Goal: Task Accomplishment & Management: Complete application form

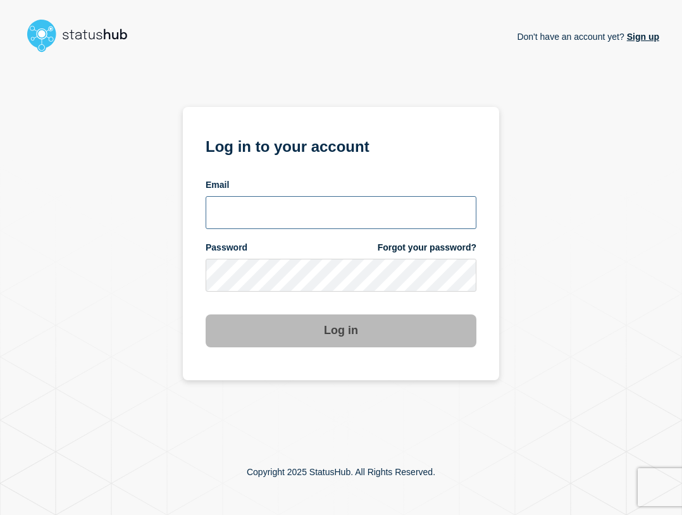
type input "ben.velasco@conexon.us"
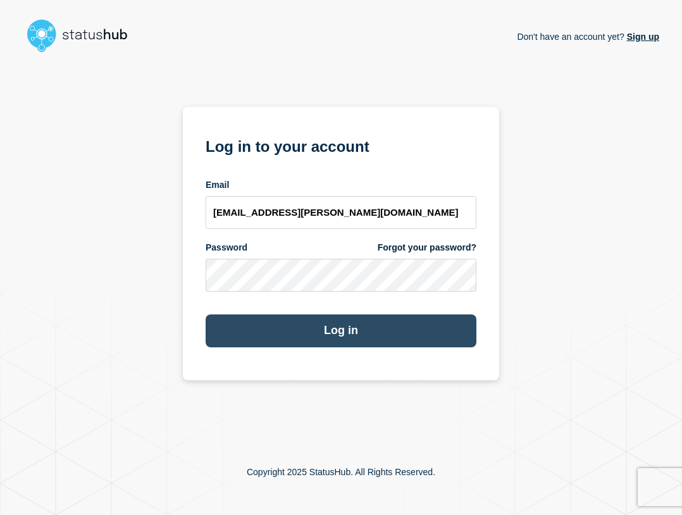
click at [437, 331] on button "Log in" at bounding box center [341, 331] width 271 height 33
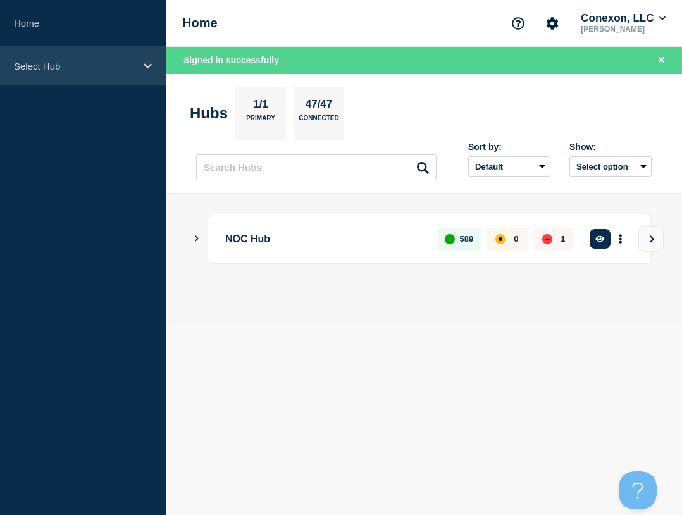
drag, startPoint x: 116, startPoint y: 59, endPoint x: 118, endPoint y: 75, distance: 16.5
click at [116, 59] on div "Select Hub" at bounding box center [83, 66] width 166 height 39
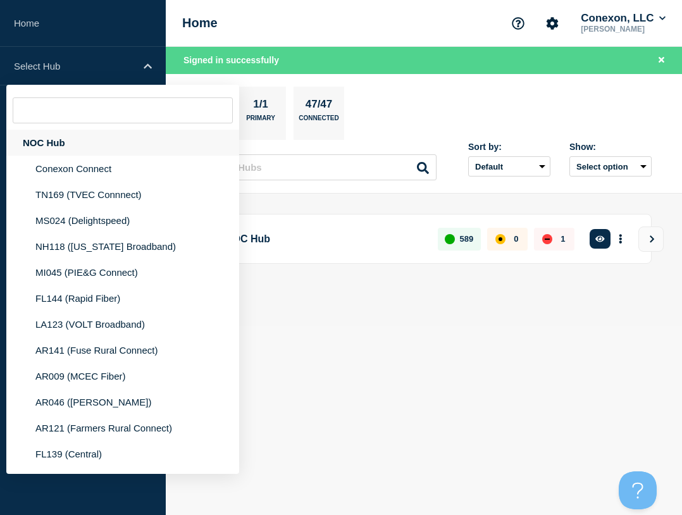
click at [74, 143] on div "NOC Hub" at bounding box center [122, 143] width 233 height 26
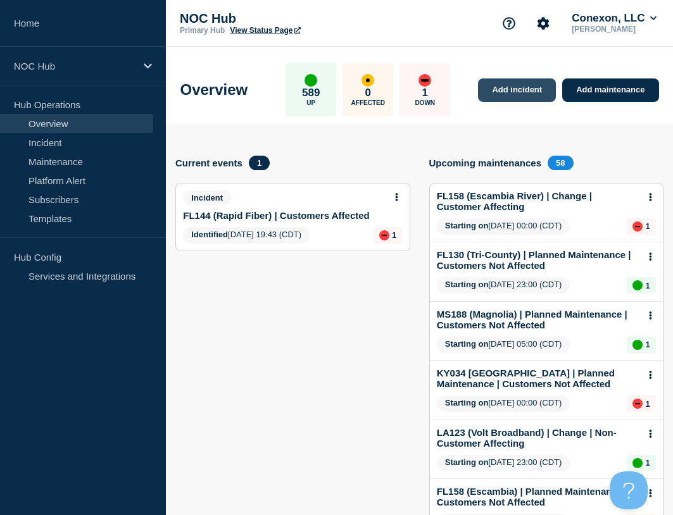
click at [526, 91] on link "Add incident" at bounding box center [517, 89] width 78 height 23
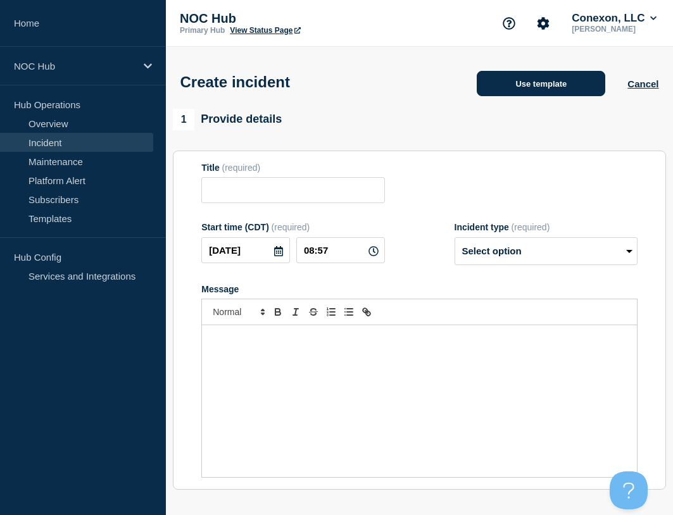
click at [516, 89] on button "Use template" at bounding box center [541, 83] width 128 height 25
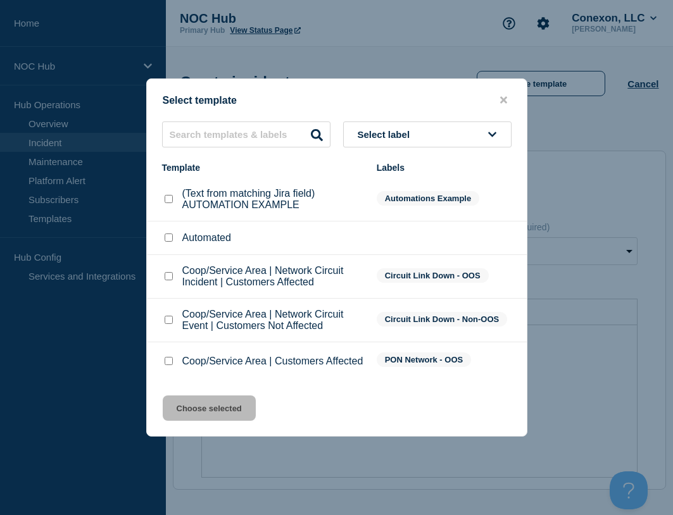
click at [168, 367] on div at bounding box center [168, 361] width 13 height 13
click at [162, 364] on div at bounding box center [168, 361] width 13 height 13
click at [165, 365] on input "Coop/Service Area | Customers Affected checkbox" at bounding box center [169, 361] width 8 height 8
checkbox input "true"
click at [208, 419] on button "Choose selected" at bounding box center [209, 408] width 93 height 25
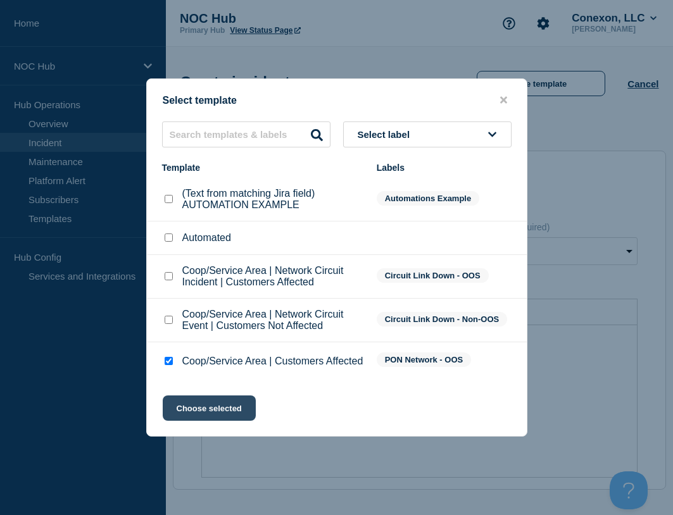
type input "Coop/Service Area | Customers Affected"
select select "investigating"
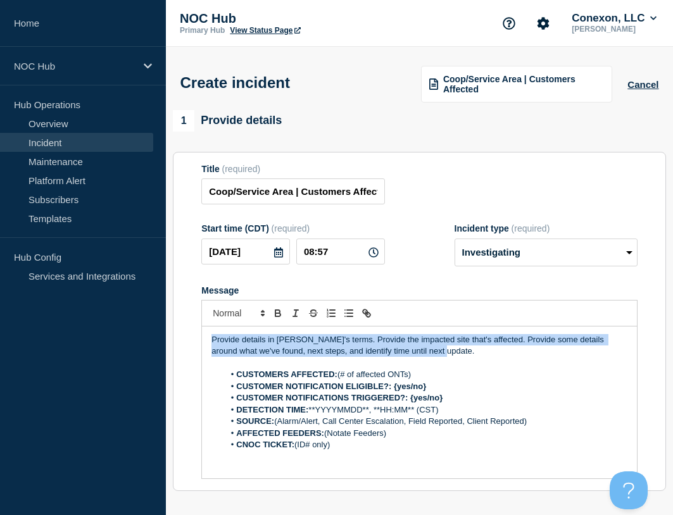
drag, startPoint x: 246, startPoint y: 330, endPoint x: 101, endPoint y: 320, distance: 145.3
click at [101, 320] on div "Home NOC Hub Hub Operations Overview Incident Maintenance Platform Alert Subscr…" at bounding box center [336, 442] width 673 height 885
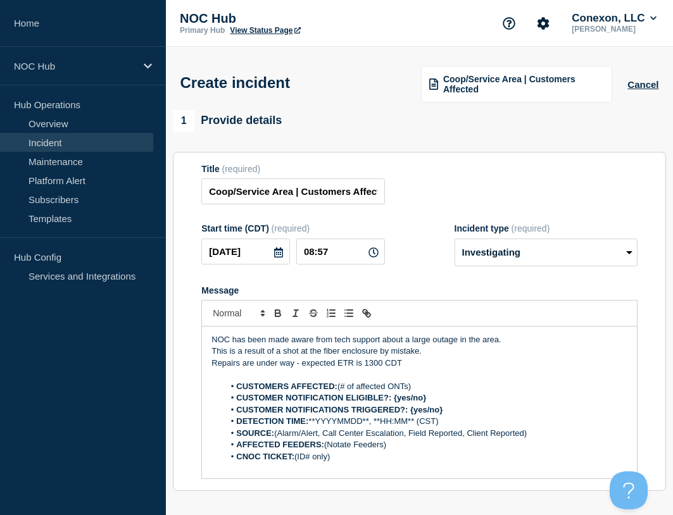
drag, startPoint x: 427, startPoint y: 385, endPoint x: 340, endPoint y: 385, distance: 86.7
click at [340, 385] on li "CUSTOMERS AFFECTED: (# of affected ONTs)" at bounding box center [425, 386] width 403 height 11
drag, startPoint x: 414, startPoint y: 399, endPoint x: 396, endPoint y: 400, distance: 18.4
click at [396, 401] on li "CUSTOMER NOTIFICATION ELIGIBLE?: {yes/no}" at bounding box center [425, 397] width 403 height 11
drag, startPoint x: 447, startPoint y: 415, endPoint x: 409, endPoint y: 413, distance: 38.0
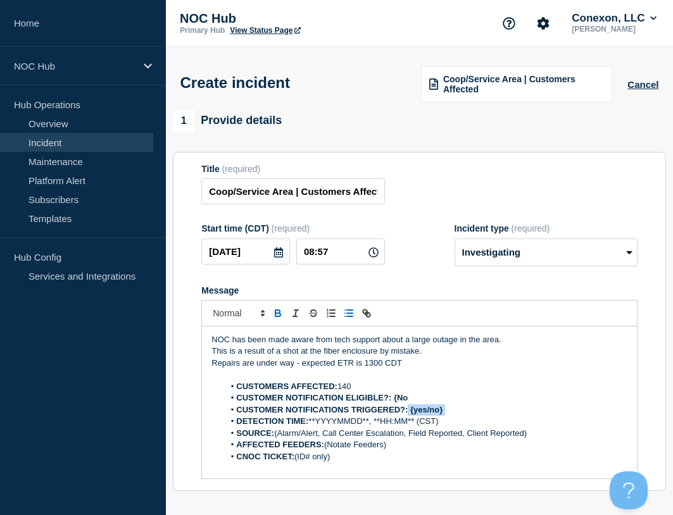
click at [409, 413] on li "CUSTOMER NOTIFICATIONS TRIGGERED?: {yes/no}" at bounding box center [425, 409] width 403 height 11
drag, startPoint x: 442, startPoint y: 411, endPoint x: 411, endPoint y: 409, distance: 31.1
click at [411, 409] on li "CUSTOMER NOTIFICATIONS TRIGGERED?: {yes/no}" at bounding box center [425, 409] width 403 height 11
drag, startPoint x: 446, startPoint y: 422, endPoint x: 311, endPoint y: 421, distance: 135.4
click at [311, 421] on li "DETECTION TIME: **YYYYMMDD**, **HH:MM** (CST)" at bounding box center [425, 421] width 403 height 11
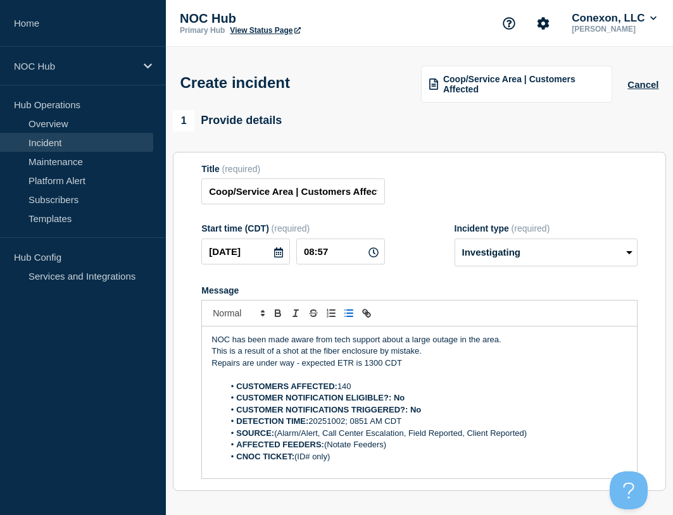
drag, startPoint x: 276, startPoint y: 438, endPoint x: 584, endPoint y: 439, distance: 308.2
click at [584, 439] on li "SOURCE: (Alarm/Alert, Call Center Escalation, Field Reported, Client Reported)" at bounding box center [425, 433] width 403 height 11
drag, startPoint x: 392, startPoint y: 444, endPoint x: 327, endPoint y: 447, distance: 65.3
click at [327, 447] on li "AFFECTED FEEDERS: (Notate Feeders)" at bounding box center [425, 444] width 403 height 11
click at [438, 204] on div "Title (required) Coop/Service Area | Customers Affected" at bounding box center [419, 184] width 436 height 41
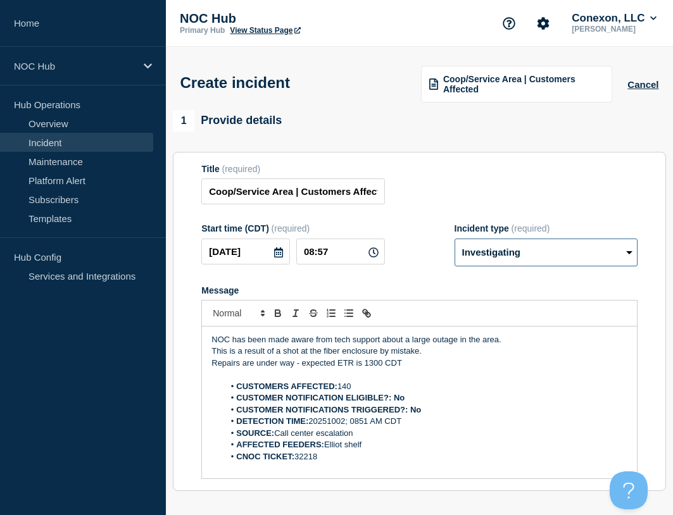
drag, startPoint x: 521, startPoint y: 252, endPoint x: 515, endPoint y: 259, distance: 9.9
click at [520, 252] on select "Select option Investigating Identified Monitoring" at bounding box center [545, 253] width 183 height 28
select select "identified"
click at [454, 240] on select "Select option Investigating Identified Monitoring" at bounding box center [545, 253] width 183 height 28
click at [450, 172] on div "Title (required) Coop/Service Area | Customers Affected" at bounding box center [419, 184] width 436 height 41
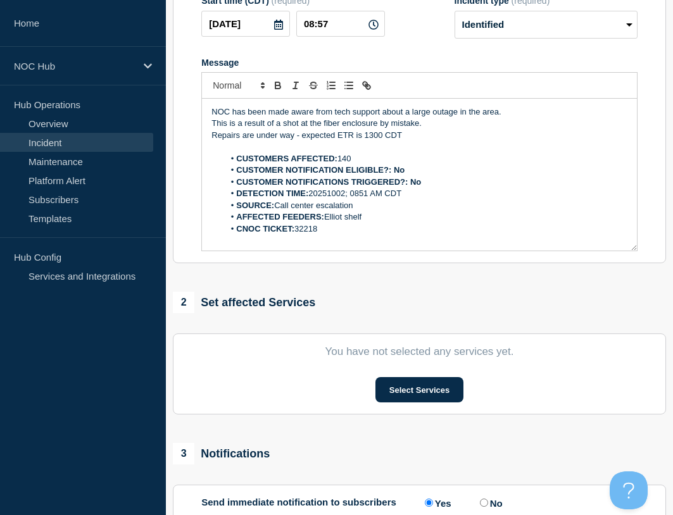
scroll to position [316, 0]
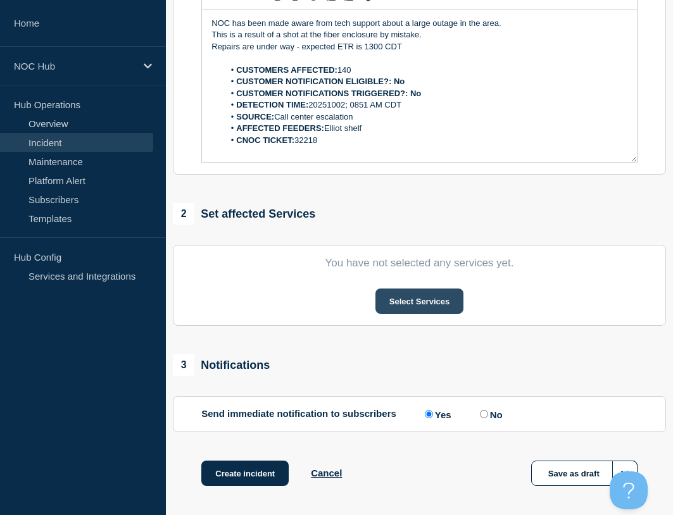
click at [439, 301] on button "Select Services" at bounding box center [419, 301] width 88 height 25
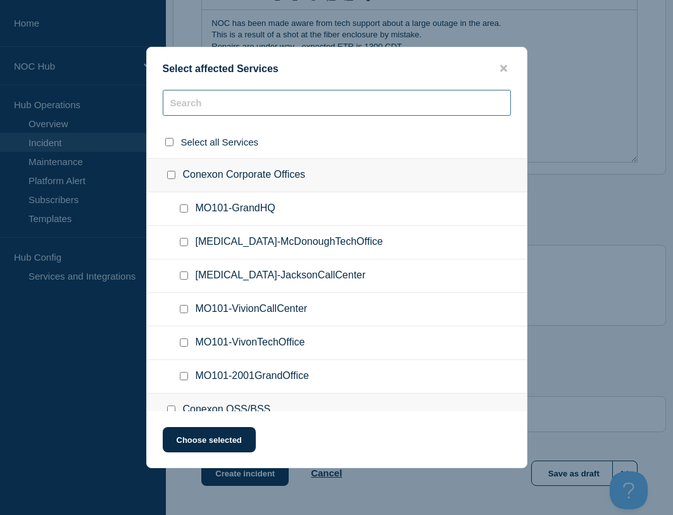
click at [225, 97] on input "text" at bounding box center [337, 103] width 348 height 26
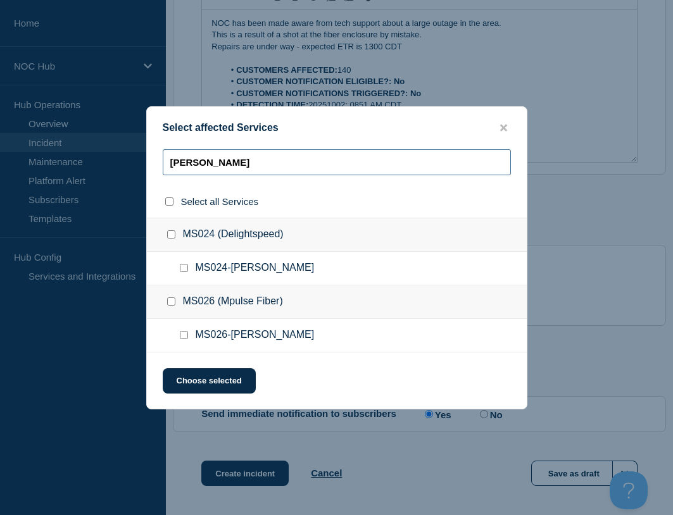
type input "Elliot"
click at [182, 339] on input "MS026-Elliott checkbox" at bounding box center [184, 335] width 8 height 8
checkbox input "true"
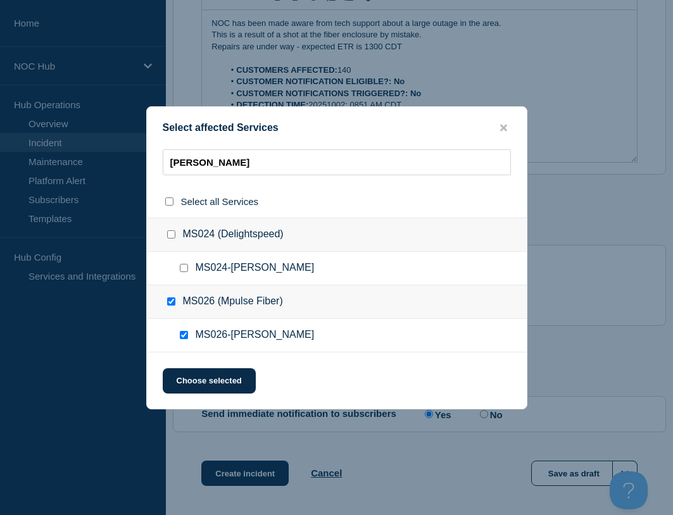
checkbox input "true"
click at [192, 381] on button "Choose selected" at bounding box center [209, 380] width 93 height 25
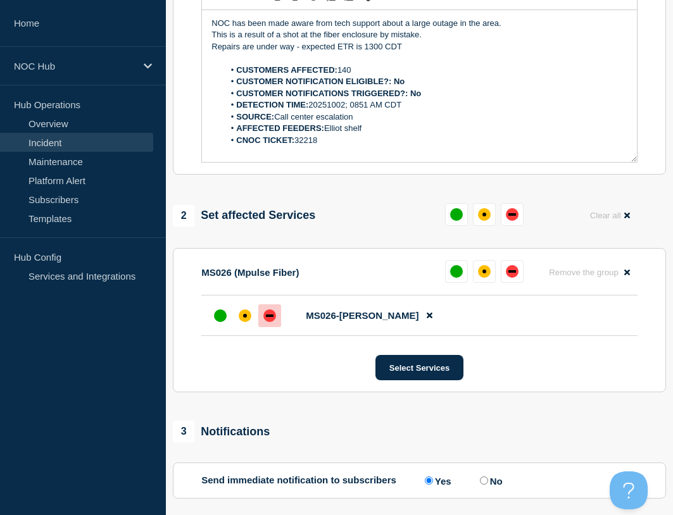
click at [277, 320] on div at bounding box center [269, 315] width 23 height 23
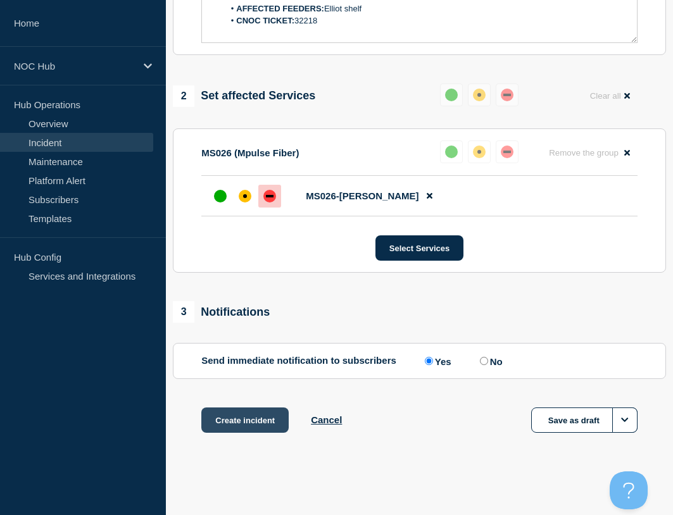
click at [263, 430] on button "Create incident" at bounding box center [244, 420] width 87 height 25
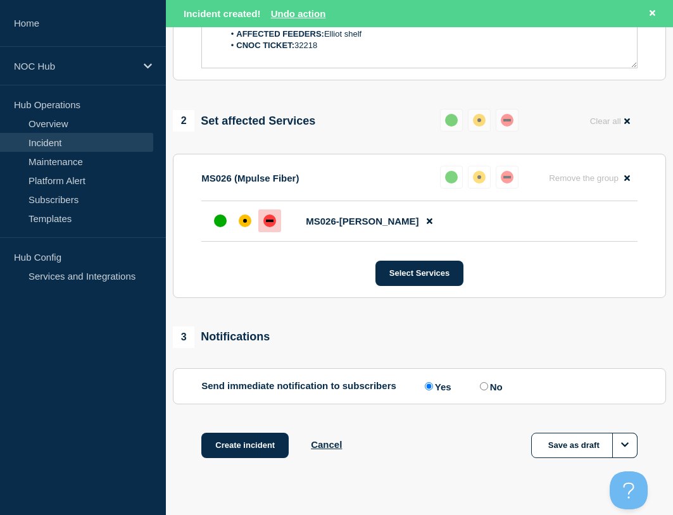
scroll to position [465, 0]
